Goal: Use online tool/utility: Utilize a website feature to perform a specific function

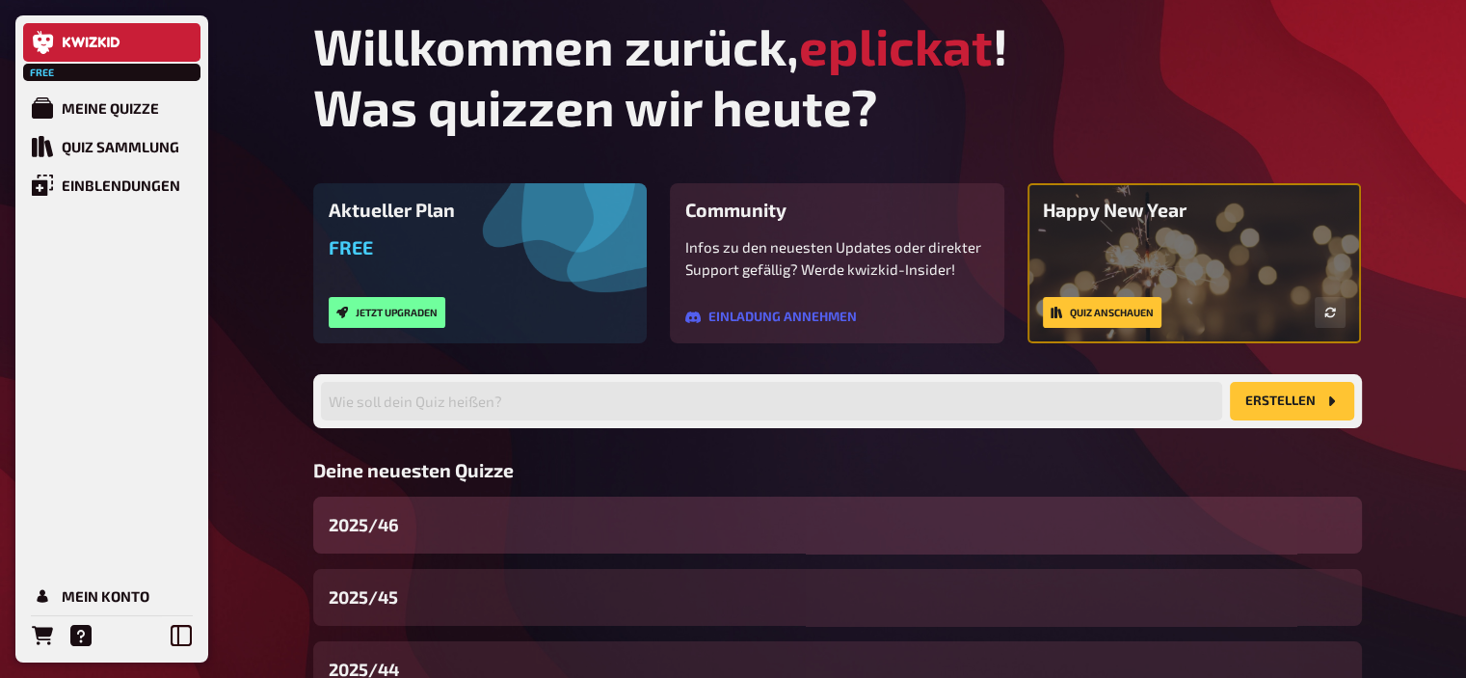
click at [397, 551] on div "2025/46" at bounding box center [837, 524] width 1049 height 57
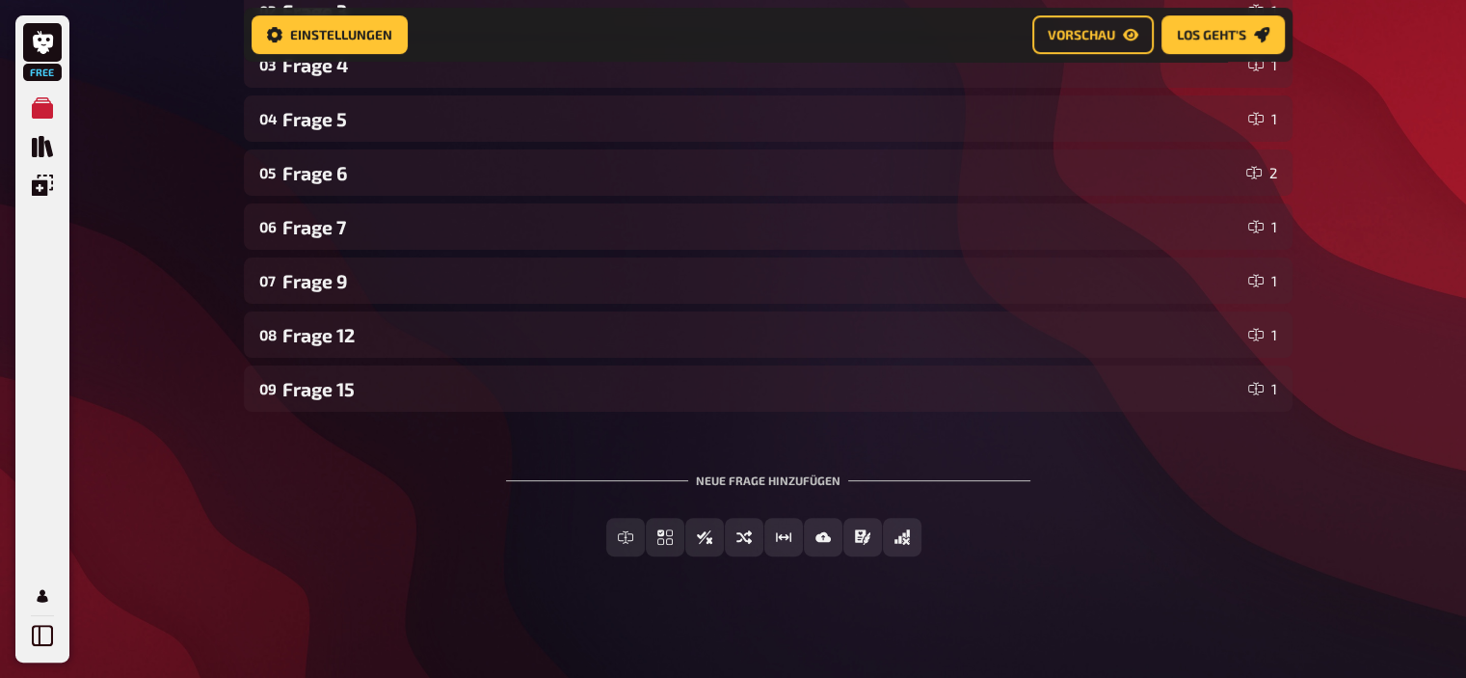
scroll to position [462, 0]
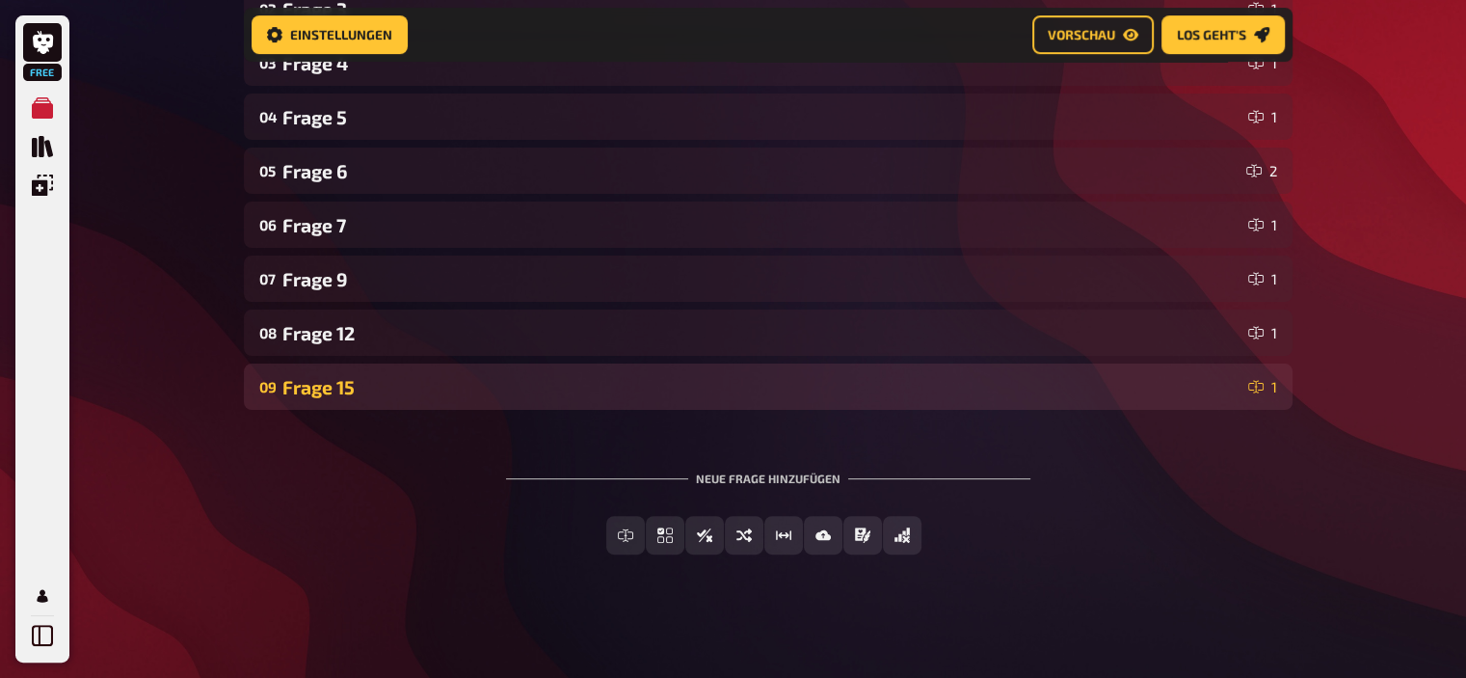
click at [374, 400] on div "09 Frage 15 1" at bounding box center [768, 386] width 1049 height 46
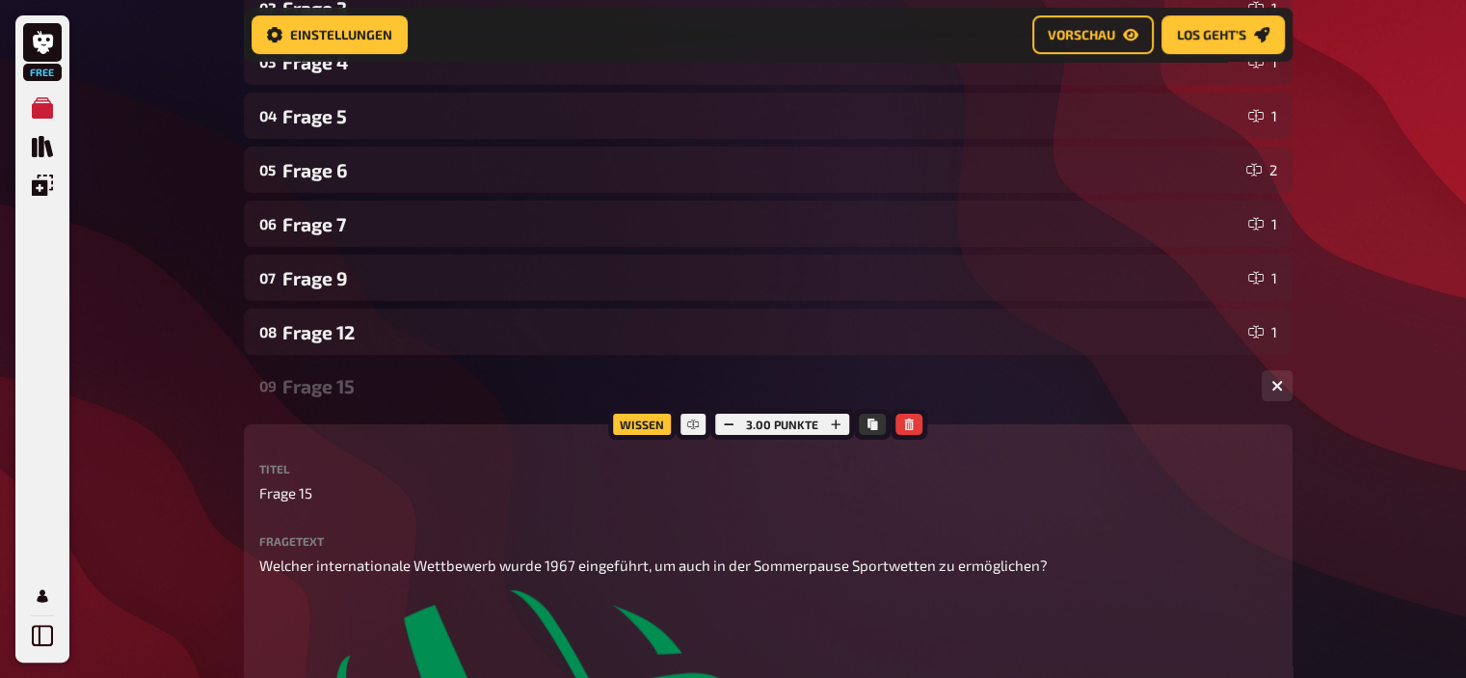
click at [374, 400] on div "09 Frage 15 1" at bounding box center [768, 385] width 1049 height 46
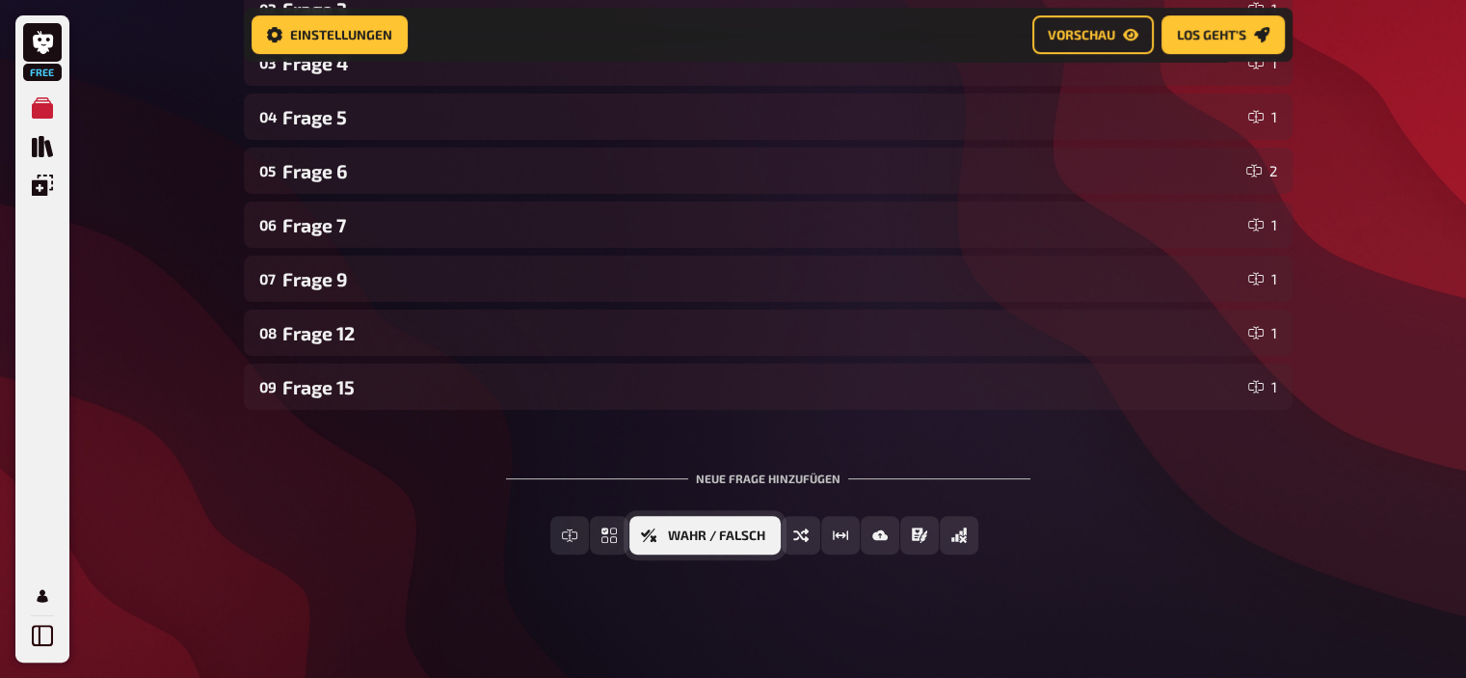
click at [685, 543] on button "Wahr / Falsch" at bounding box center [705, 535] width 151 height 39
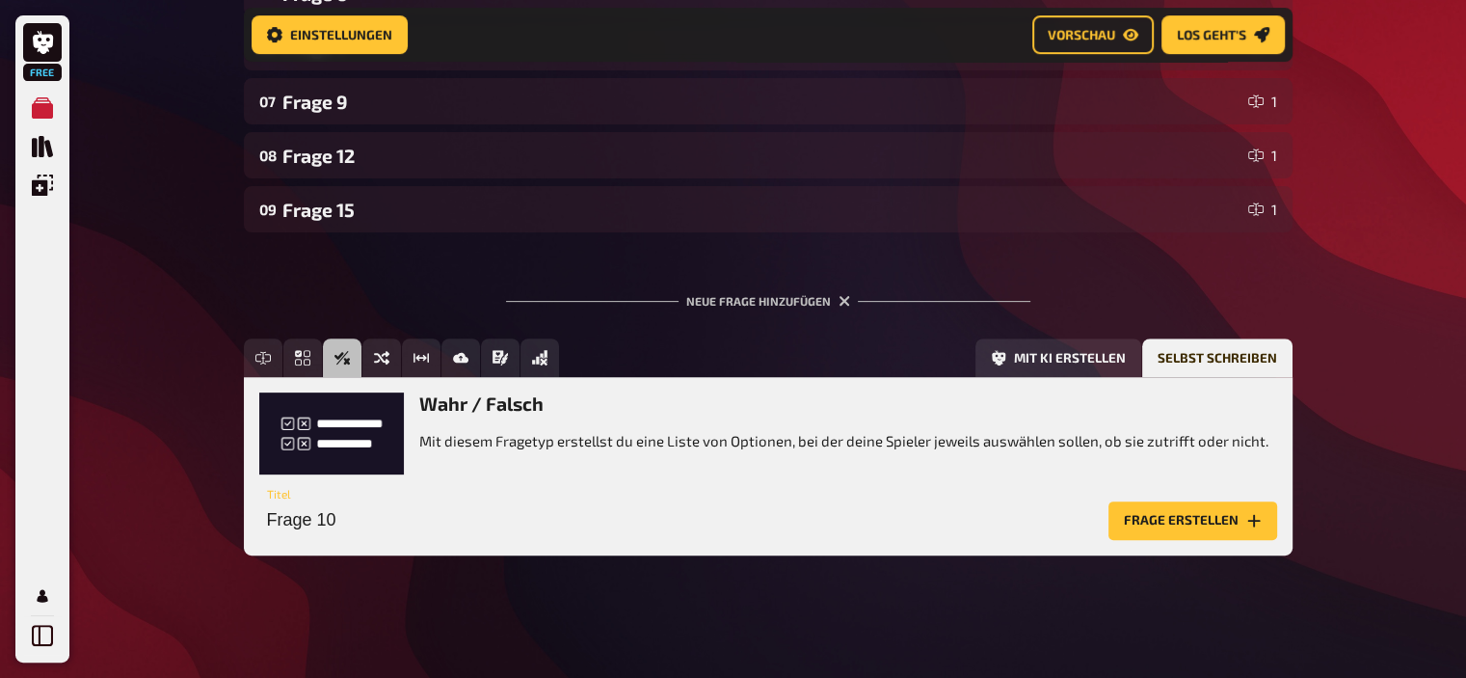
scroll to position [639, 0]
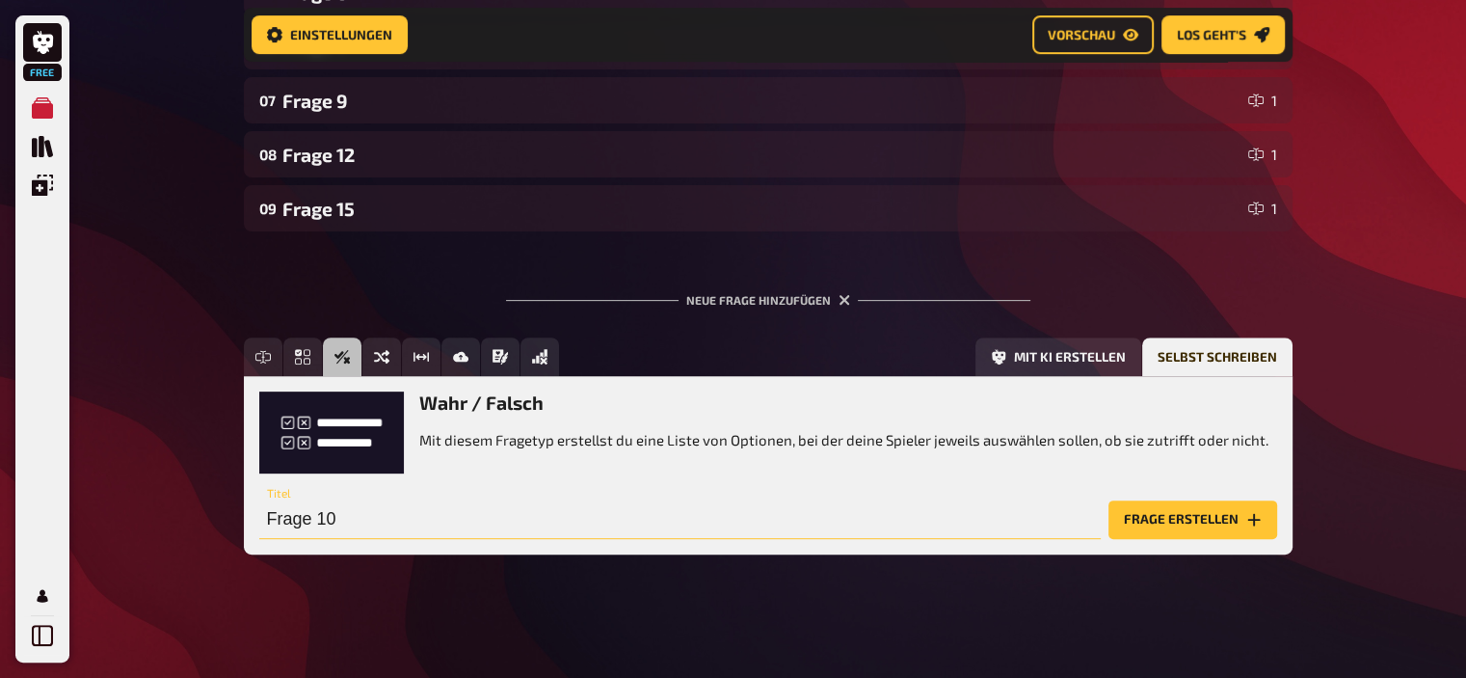
click at [359, 513] on input "Frage 10" at bounding box center [680, 519] width 842 height 39
type input "Frage 1"
click at [1170, 514] on button "Frage erstellen" at bounding box center [1193, 519] width 169 height 39
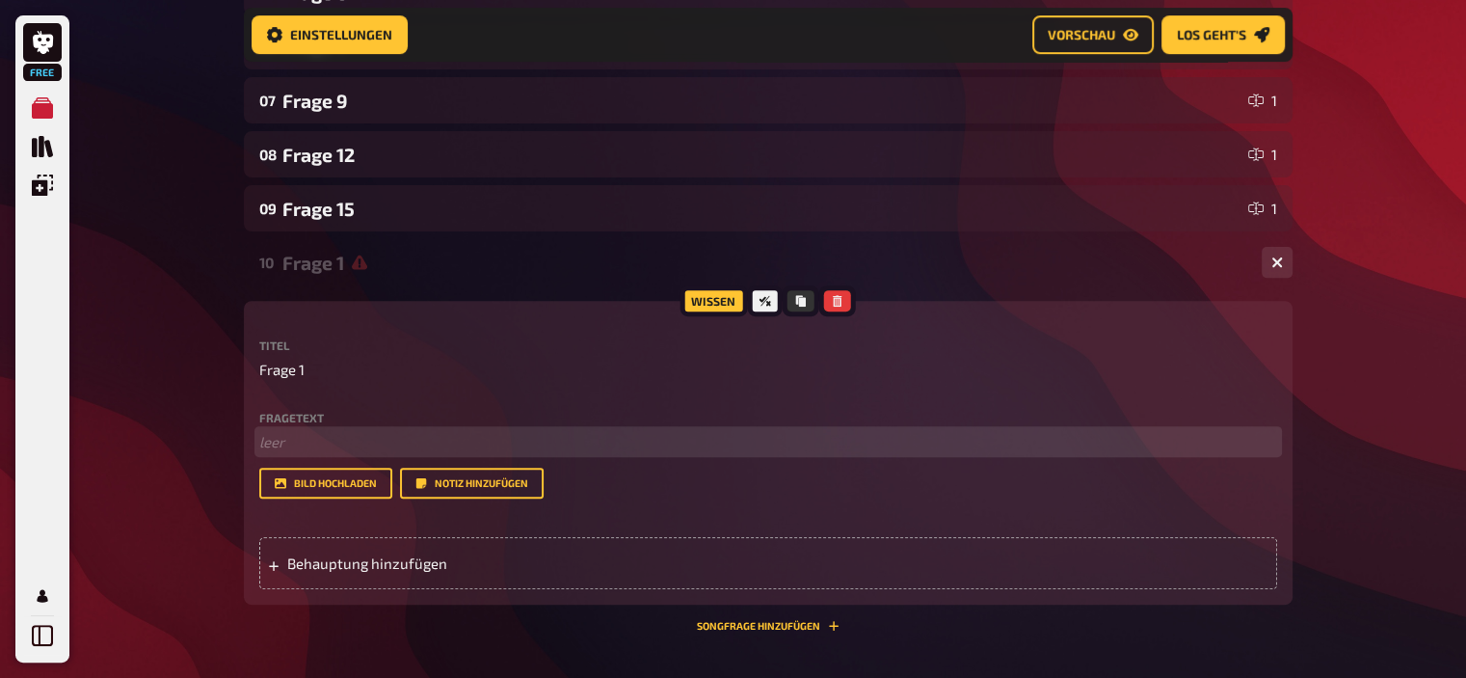
click at [406, 442] on p "﻿ leer" at bounding box center [768, 442] width 1018 height 22
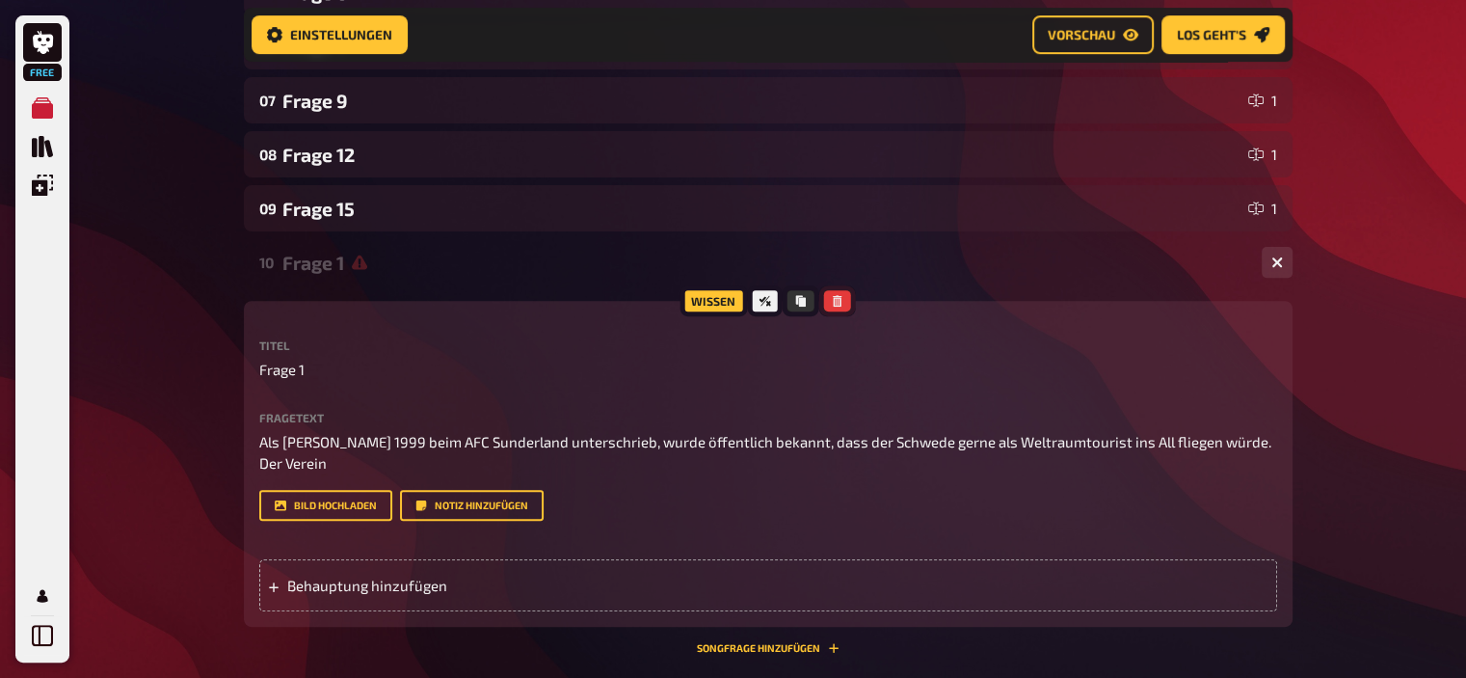
click at [834, 304] on icon "button" at bounding box center [838, 301] width 12 height 12
